Goal: Information Seeking & Learning: Learn about a topic

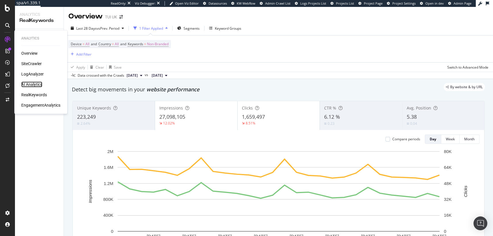
click at [39, 86] on div "AI Analytics" at bounding box center [31, 84] width 21 height 6
click at [33, 81] on div "AI Analytics" at bounding box center [31, 84] width 21 height 6
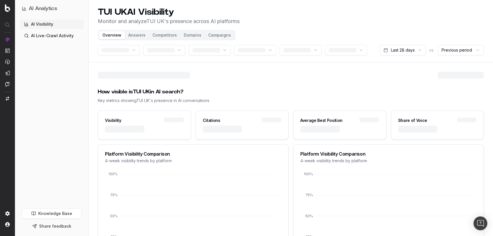
click at [54, 33] on link "AI Live-Crawl Activity" at bounding box center [52, 35] width 64 height 9
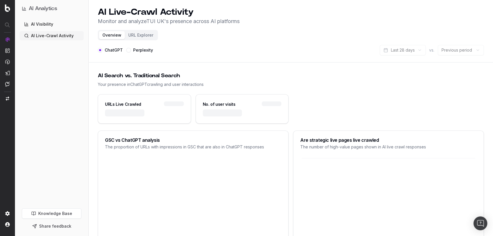
scroll to position [98, 0]
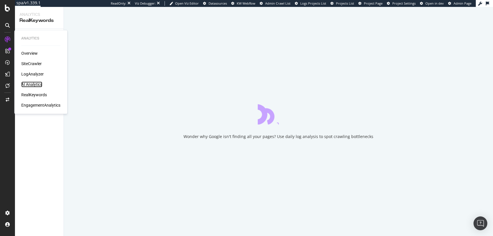
click at [28, 83] on div "AI Analytics" at bounding box center [31, 84] width 21 height 6
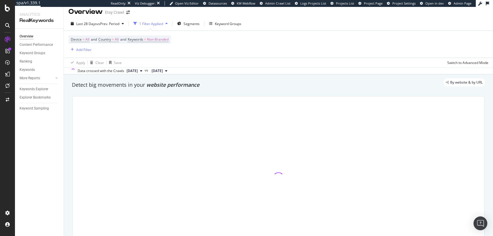
scroll to position [6, 0]
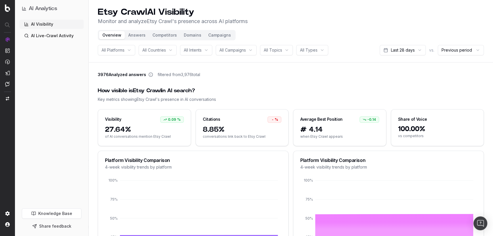
click at [65, 35] on link "AI Live-Crawl Activity" at bounding box center [52, 35] width 64 height 9
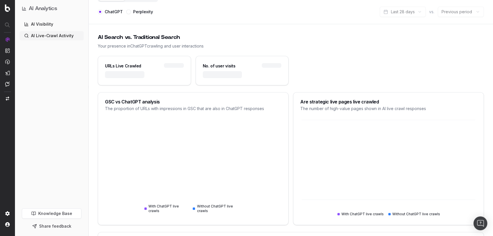
scroll to position [120, 0]
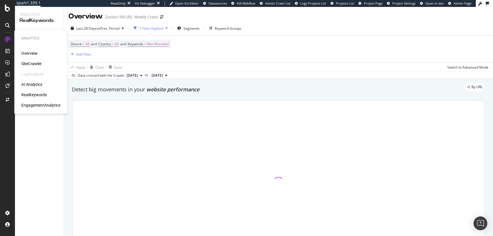
click at [27, 79] on div "Overview SiteCrawler LogAnalyzer AI Analytics RealKeywords EngagementAnalytics" at bounding box center [40, 79] width 39 height 58
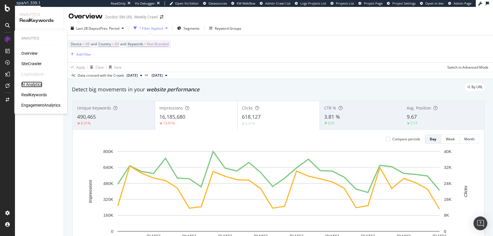
click at [27, 86] on div "AI Analytics" at bounding box center [31, 84] width 21 height 6
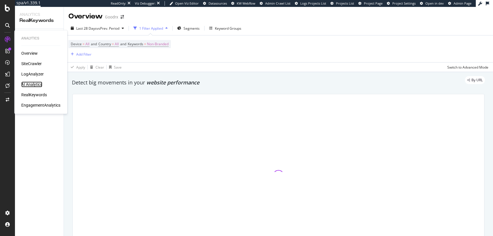
click at [33, 85] on div "AI Analytics" at bounding box center [31, 84] width 21 height 6
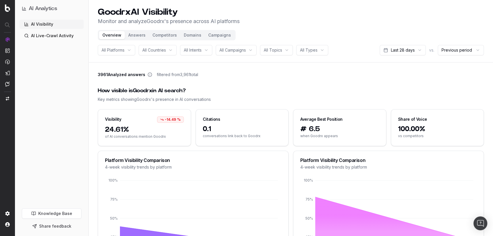
click at [51, 37] on link "AI Live-Crawl Activity" at bounding box center [52, 35] width 64 height 9
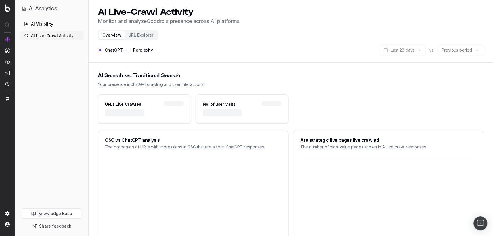
click at [142, 37] on button "URL Explorer" at bounding box center [141, 35] width 32 height 8
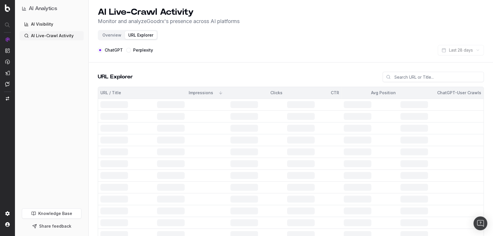
click at [140, 47] on div "Perplexity" at bounding box center [139, 50] width 27 height 10
click at [132, 48] on div "Perplexity" at bounding box center [139, 50] width 27 height 10
click at [105, 48] on label "ChatGPT" at bounding box center [114, 50] width 18 height 4
click at [102, 48] on button "ChatGPT" at bounding box center [100, 50] width 5 height 5
click at [133, 52] on label "Perplexity" at bounding box center [143, 50] width 20 height 4
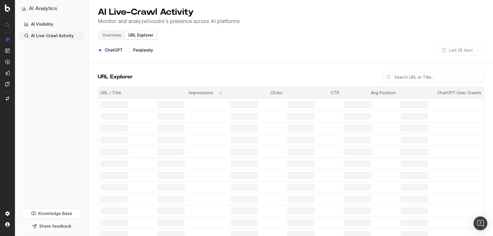
click at [131, 52] on button "Perplexity" at bounding box center [128, 50] width 5 height 5
click at [107, 36] on button "Overview" at bounding box center [112, 35] width 26 height 8
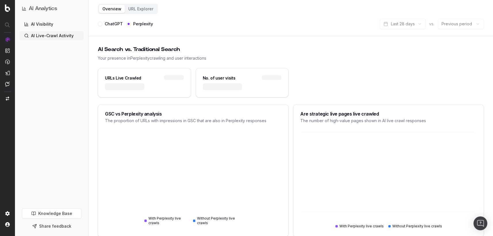
scroll to position [70, 0]
